Goal: Check status: Check status

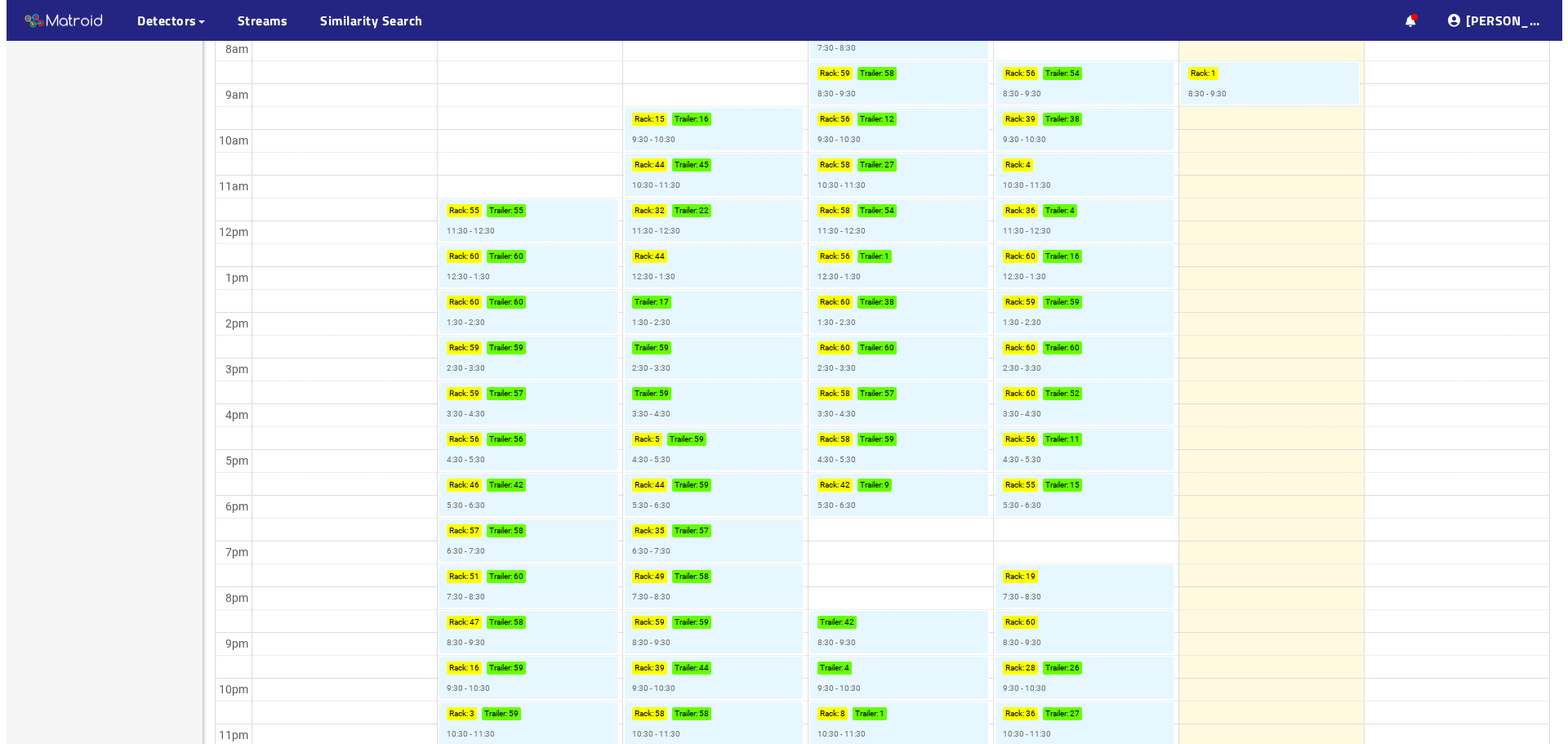
scroll to position [504, 0]
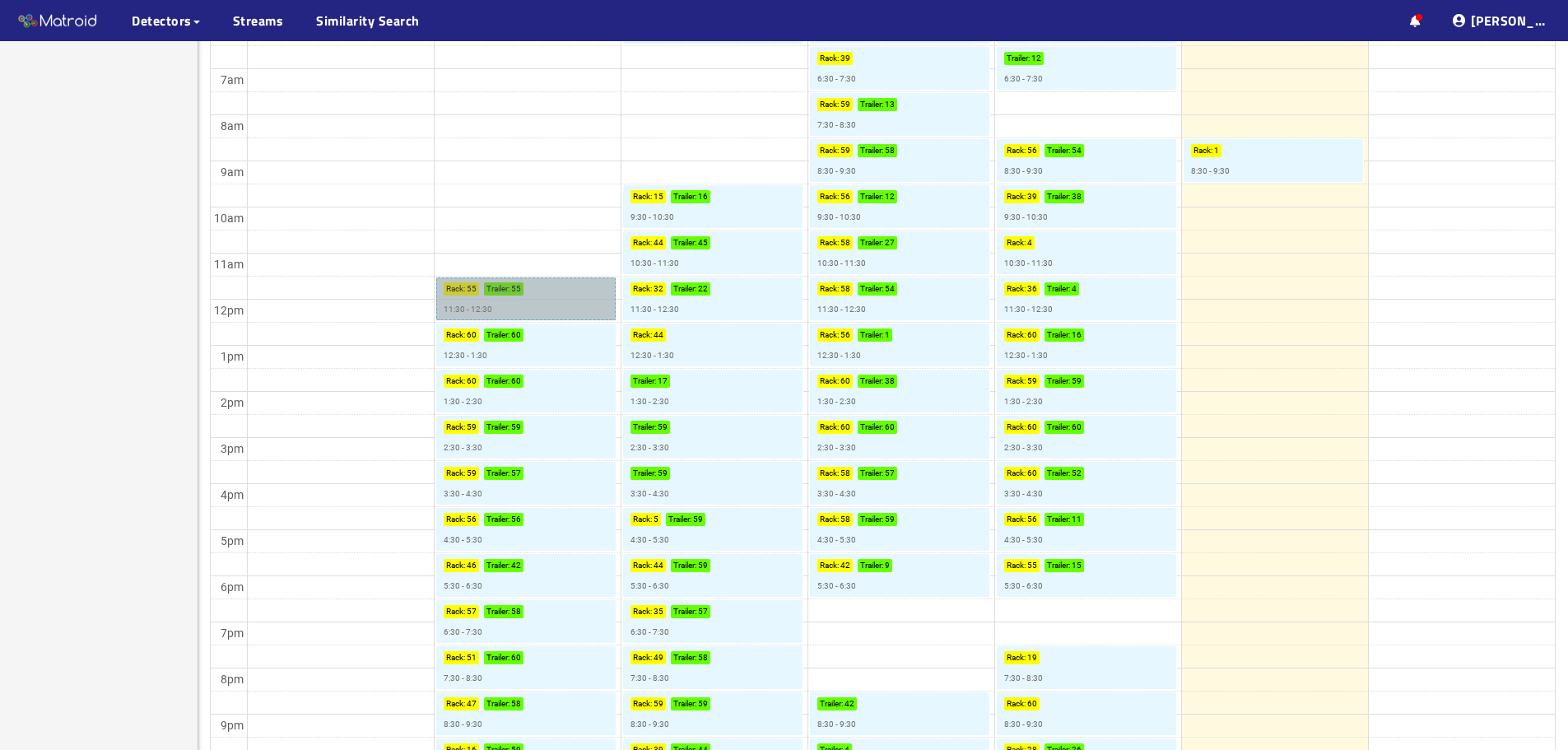
click at [557, 296] on link "Rack : 55 Trailer : 55 11:30 - 12:30" at bounding box center [526, 298] width 180 height 43
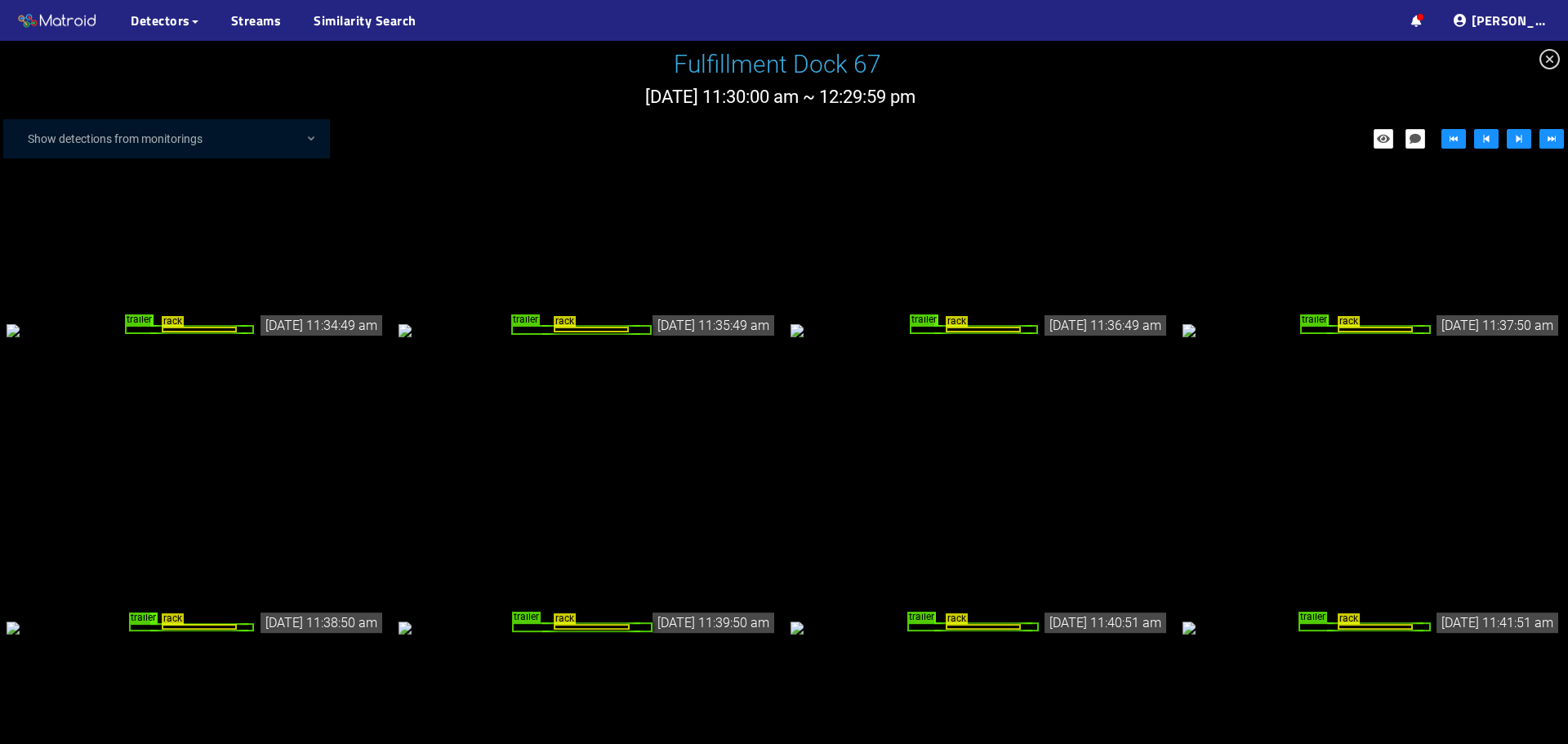
click at [674, 321] on div "rack trailer" at bounding box center [588, 329] width 379 height 18
